Goal: Find specific page/section: Find specific page/section

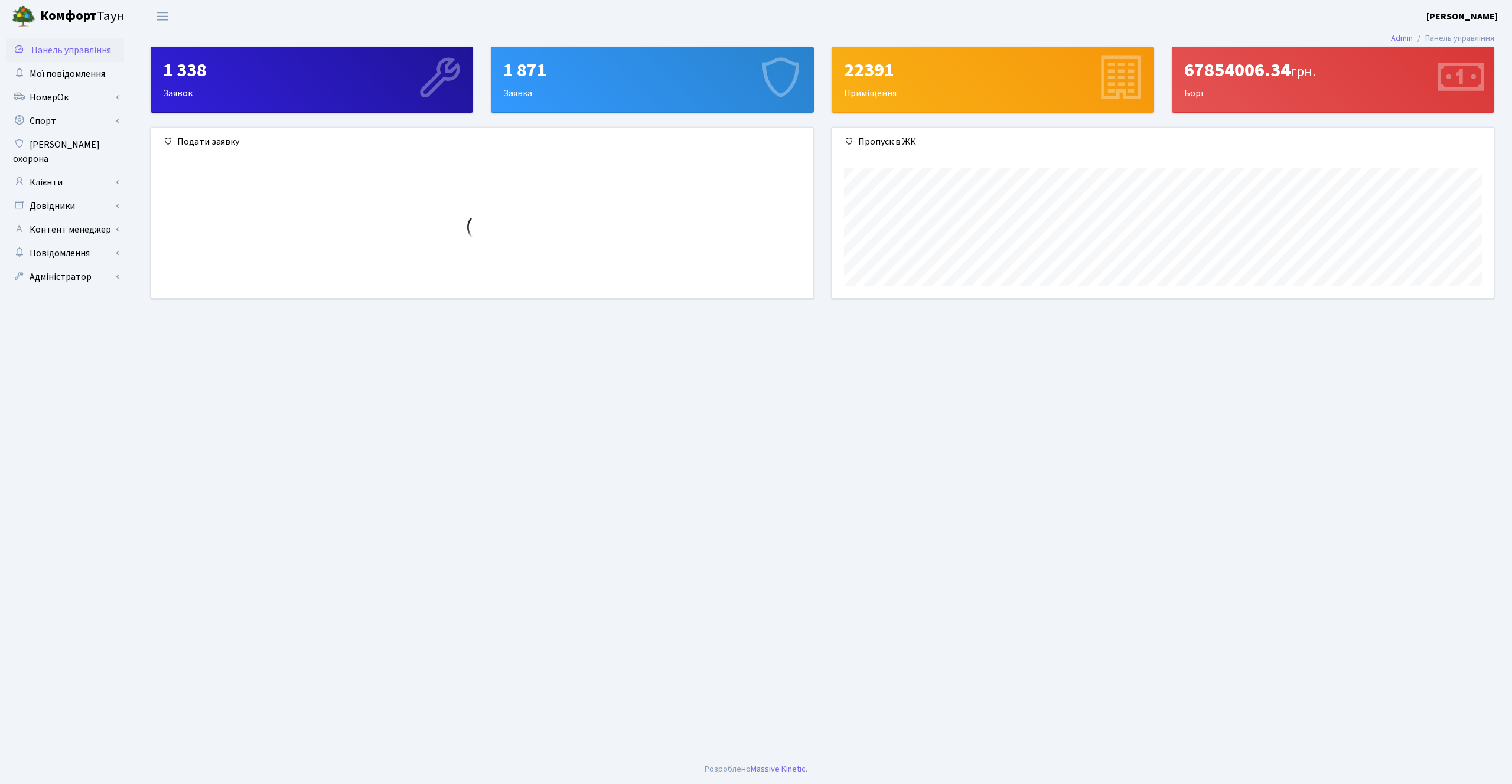
scroll to position [170, 662]
click at [80, 174] on link "Клієнти" at bounding box center [65, 182] width 118 height 24
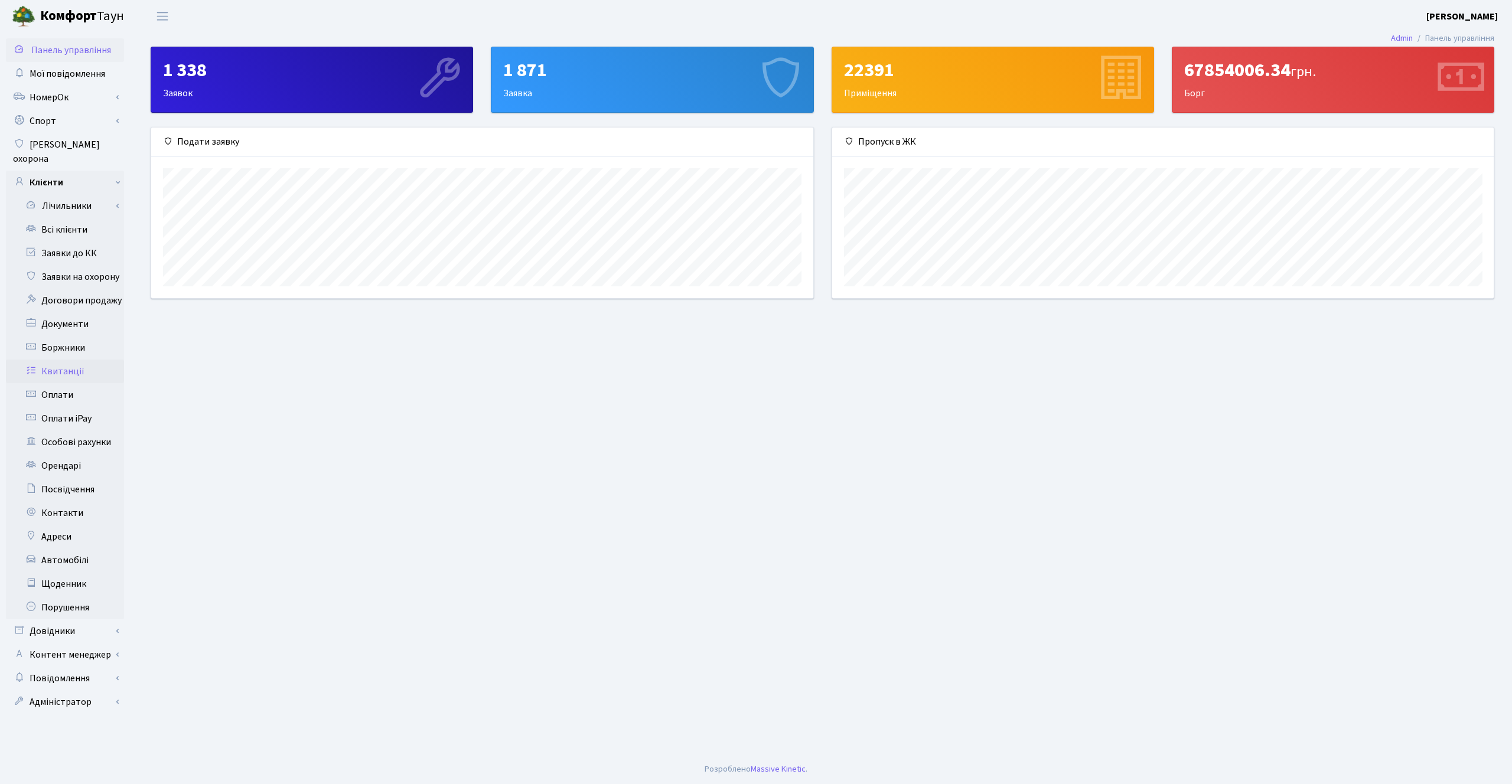
click at [72, 360] on link "Квитанції" at bounding box center [65, 371] width 118 height 24
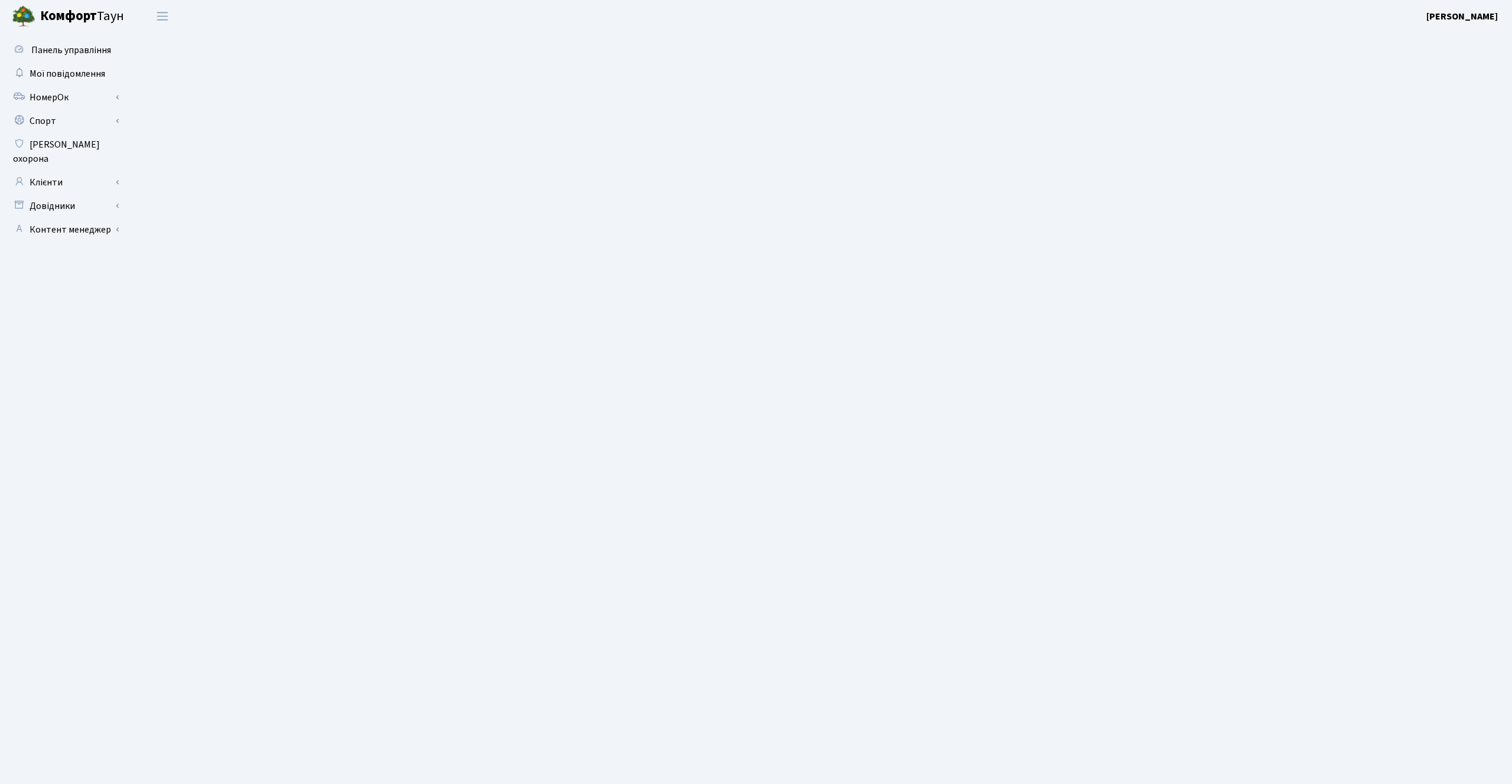
select select "25"
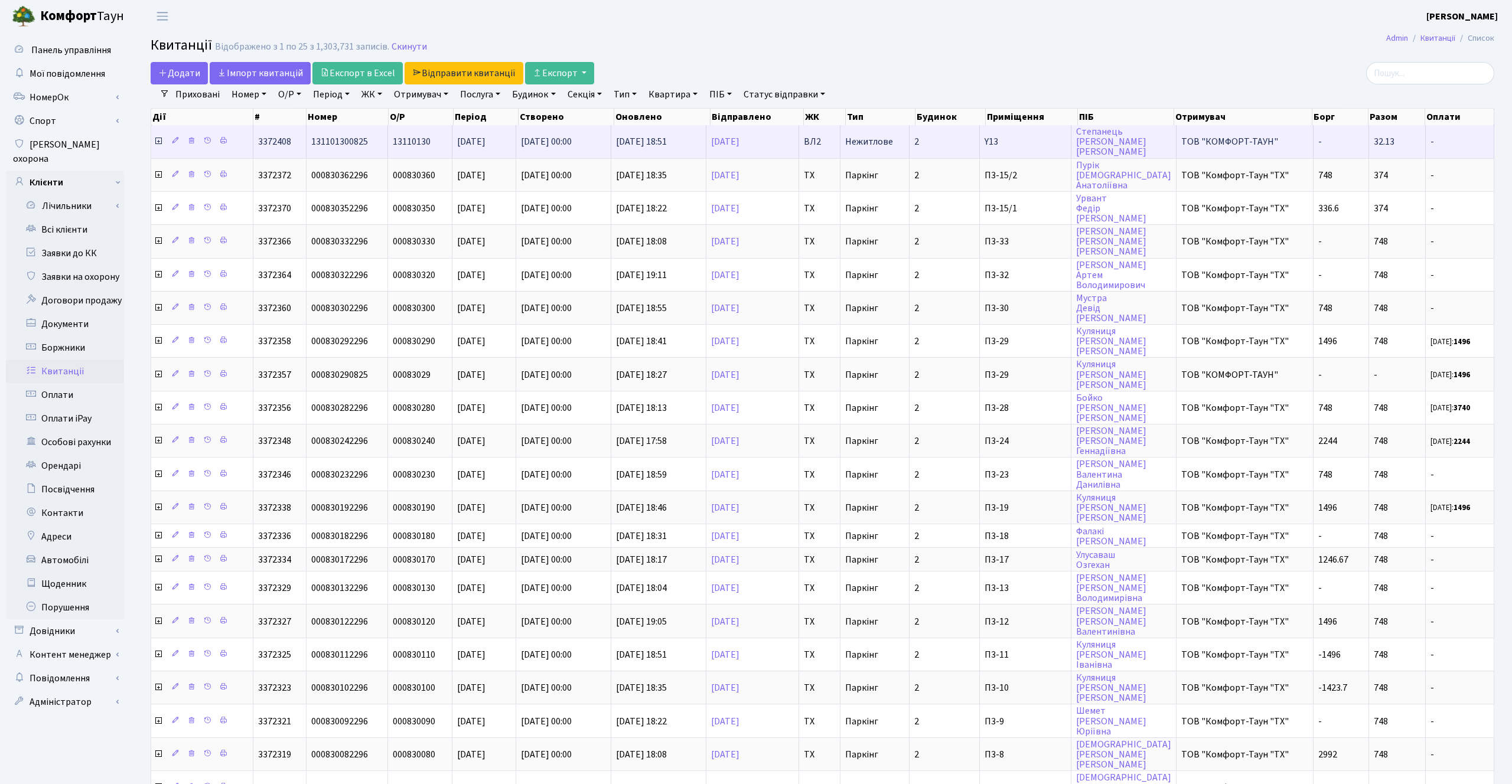
click at [160, 143] on icon at bounding box center [159, 141] width 10 height 10
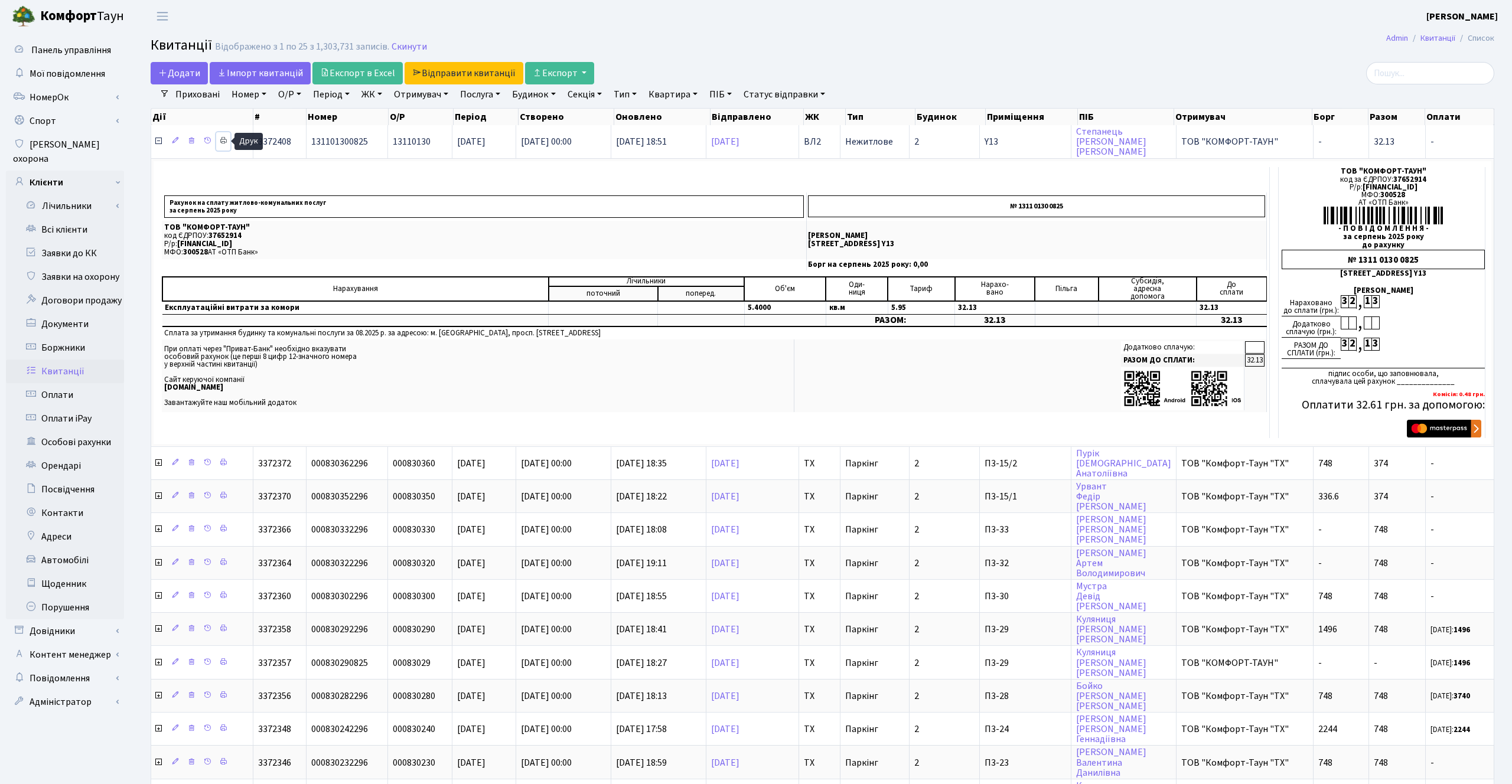
click at [223, 138] on icon at bounding box center [223, 141] width 8 height 8
